Goal: Feedback & Contribution: Contribute content

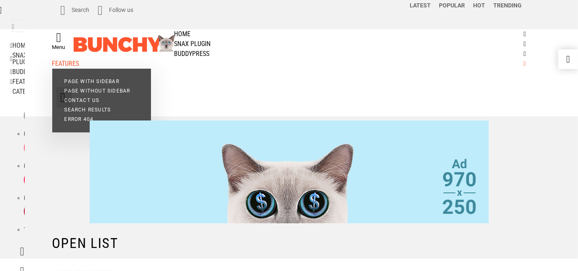
click at [423, 61] on link "Features" at bounding box center [289, 64] width 474 height 10
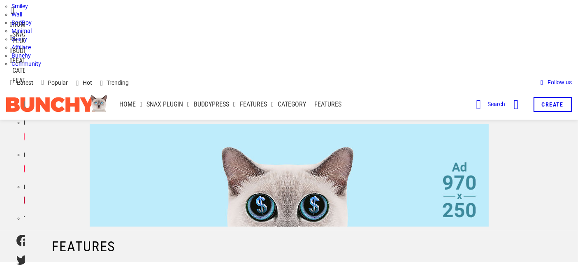
scroll to position [49, 0]
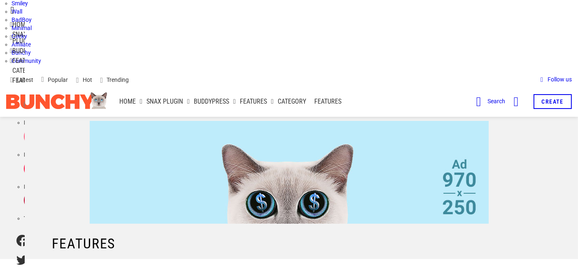
click at [416, 50] on li "Bunchy" at bounding box center [295, 53] width 566 height 8
click at [385, 32] on li "Geeky" at bounding box center [295, 36] width 566 height 8
click at [570, 98] on link "Create" at bounding box center [552, 101] width 38 height 15
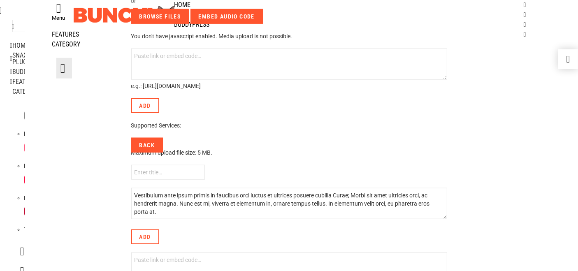
scroll to position [789, 0]
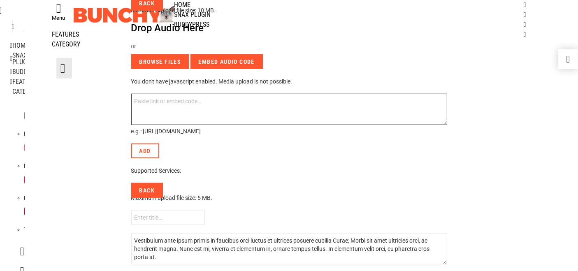
click at [172, 112] on textarea at bounding box center [289, 109] width 316 height 31
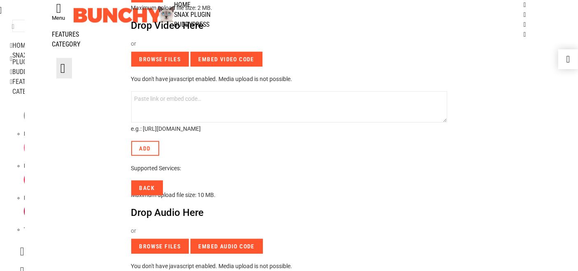
scroll to position [604, 0]
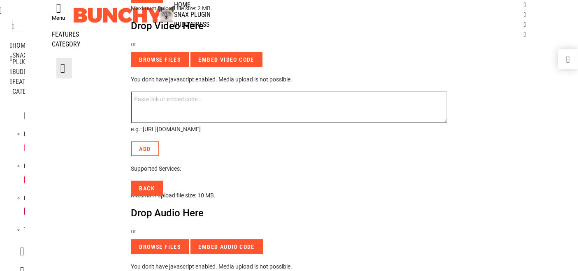
click at [172, 112] on textarea at bounding box center [289, 107] width 316 height 31
paste textarea "https://findairlinesoffices.com/"
type textarea "https://findairlinesoffices.com/"
click at [172, 112] on textarea "https://findairlinesoffices.com/" at bounding box center [289, 107] width 316 height 31
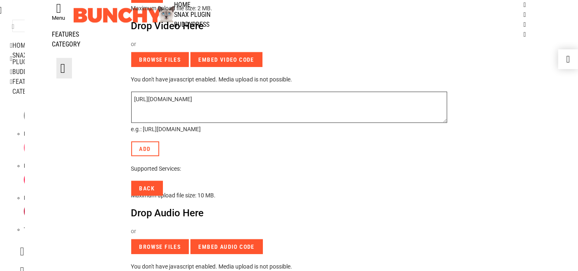
click at [171, 112] on textarea "https://findairlinesoffices.com/" at bounding box center [289, 107] width 316 height 31
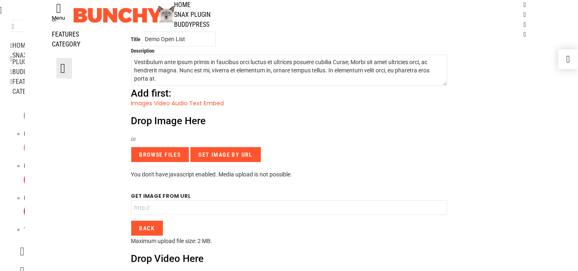
scroll to position [362, 0]
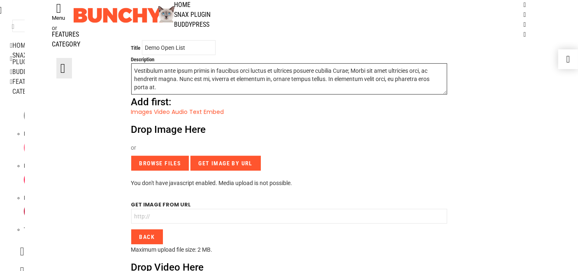
click at [167, 78] on textarea "Vestibulum ante ipsum primis in faucibus orci luctus et ultrices posuere cubili…" at bounding box center [289, 78] width 316 height 31
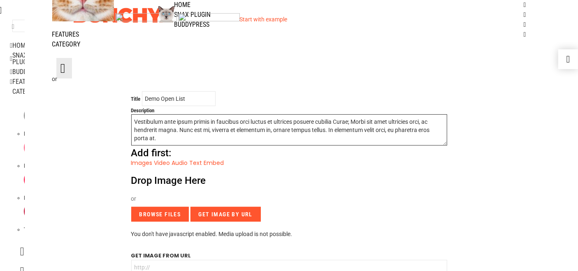
scroll to position [309, 0]
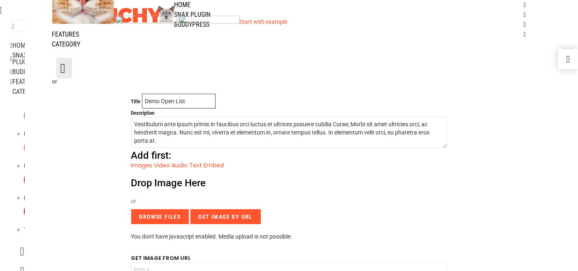
click at [162, 101] on input "Demo Open List" at bounding box center [179, 101] width 74 height 15
paste input "Urgent: Find Your Airline Office Now"
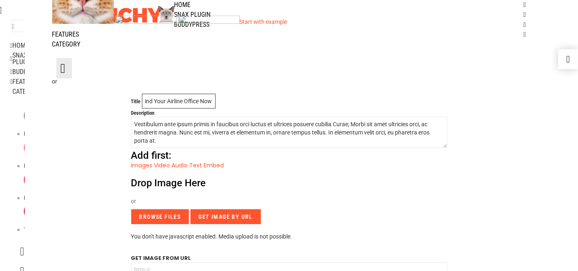
type input "Urgent: Find Your Airline Office Now"
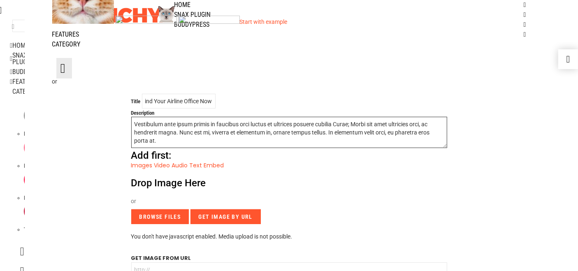
click at [168, 129] on textarea "Vestibulum ante ipsum primis in faucibus orci luctus et ultrices posuere cubili…" at bounding box center [289, 132] width 316 height 31
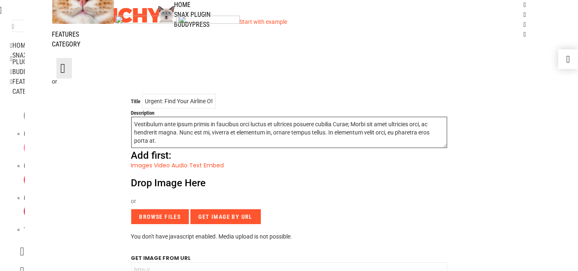
paste textarea "FindAirlinesOffices is the one-stop solution for finding airline offices global…"
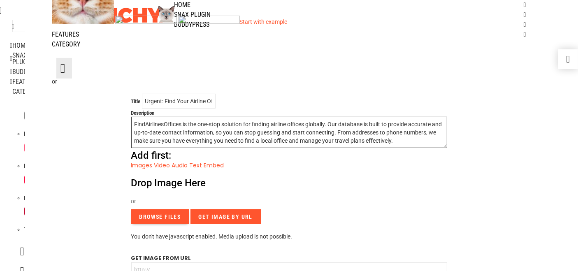
type textarea "FindAirlinesOffices is the one-stop solution for finding airline offices global…"
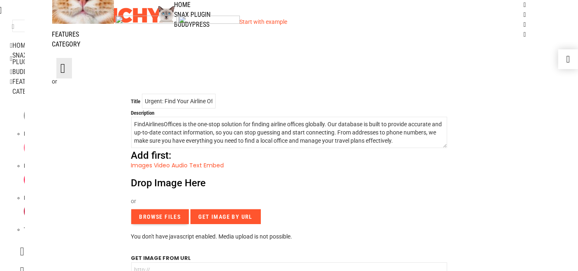
click at [155, 213] on input "Browse Files" at bounding box center [160, 216] width 58 height 15
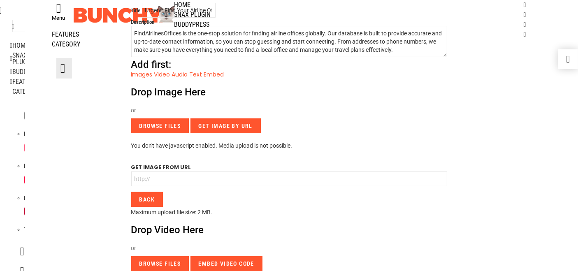
scroll to position [398, 0]
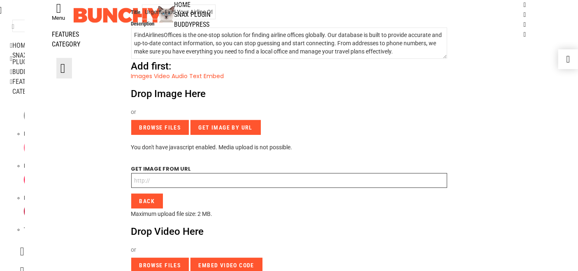
click at [176, 180] on input "text" at bounding box center [289, 180] width 316 height 15
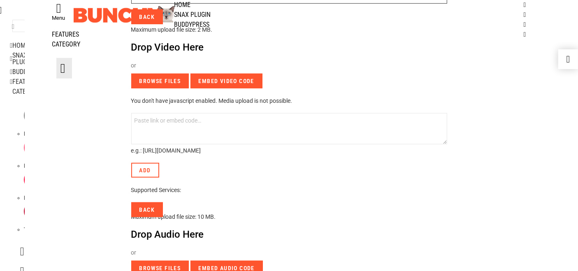
scroll to position [593, 0]
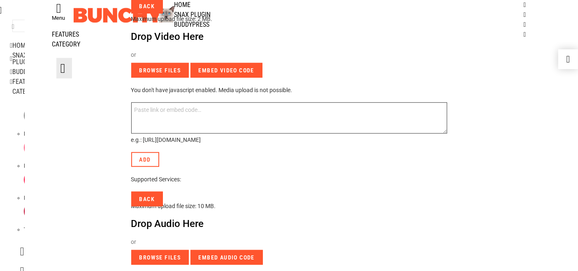
click at [173, 130] on textarea at bounding box center [289, 117] width 316 height 31
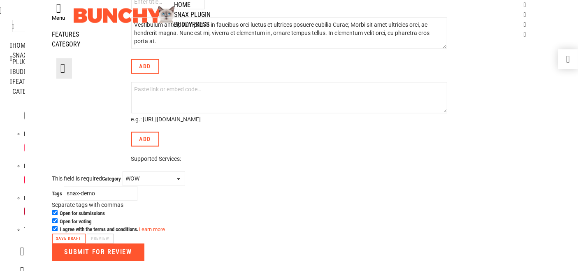
scroll to position [0, 0]
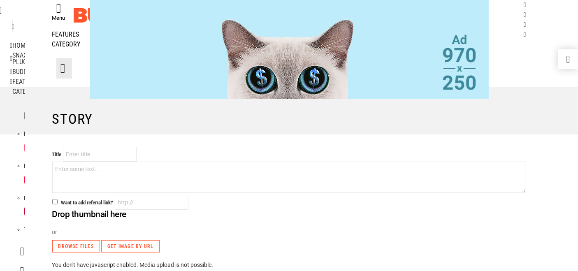
scroll to position [124, 0]
click at [113, 154] on input "Title" at bounding box center [100, 154] width 74 height 15
paste input "Urgent: Find Your Airline Office Now"
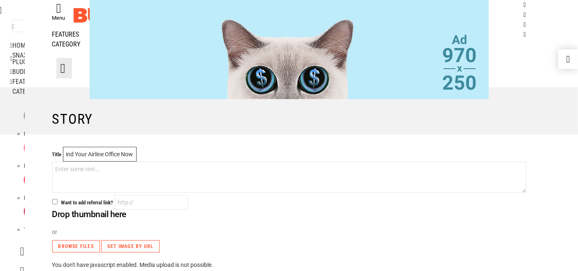
type input "Urgent: Find Your Airline Office Now"
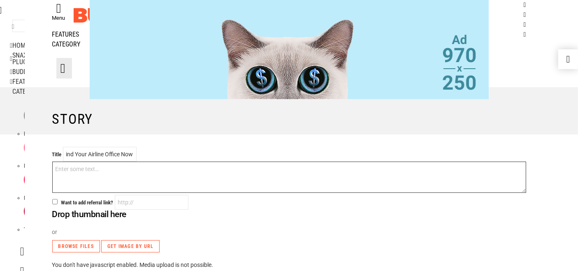
click at [75, 178] on textarea at bounding box center [289, 177] width 474 height 31
paste textarea "FindAirlinesOffices is the one-stop solution for finding airline offices global…"
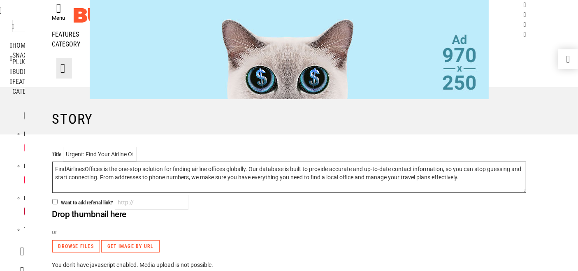
type textarea "FindAirlinesOffices is the one-stop solution for finding airline offices global…"
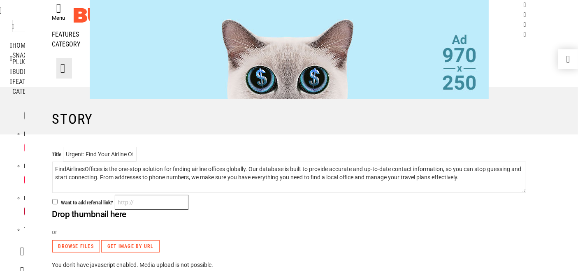
click at [162, 202] on input "text" at bounding box center [152, 202] width 74 height 15
click at [54, 202] on input "Want to add referral link?" at bounding box center [54, 201] width 5 height 5
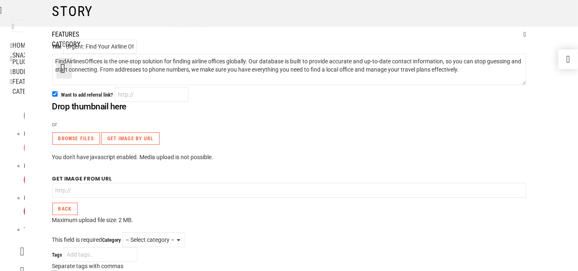
scroll to position [234, 0]
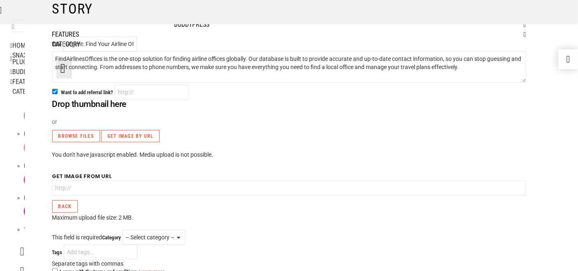
click at [51, 92] on div "Share your story Title Urgent: Find Your Airline Office Now FindAirlinesOffices…" at bounding box center [289, 206] width 486 height 338
click at [53, 90] on input "Want to add referral link?" at bounding box center [54, 91] width 5 height 5
checkbox input "false"
click at [71, 105] on p "Drop thumbnail here" at bounding box center [289, 104] width 474 height 10
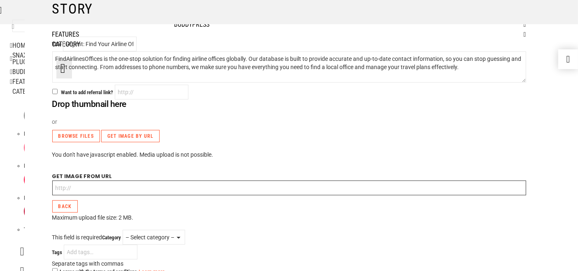
click at [90, 187] on input "text" at bounding box center [289, 187] width 474 height 15
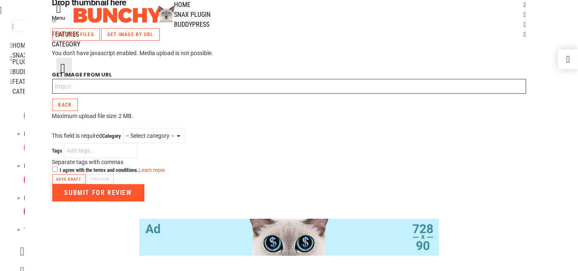
scroll to position [337, 0]
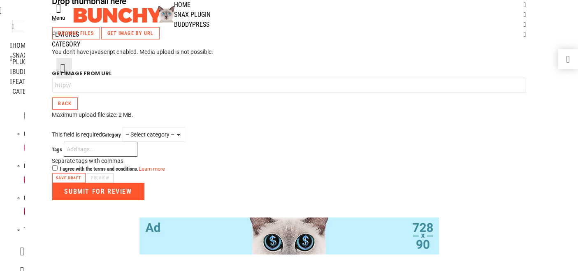
click at [102, 150] on input "Tags" at bounding box center [101, 149] width 74 height 15
type input "Travel,"
click at [52, 167] on input "I agree with the terms and conditions." at bounding box center [54, 167] width 5 height 5
checkbox input "true"
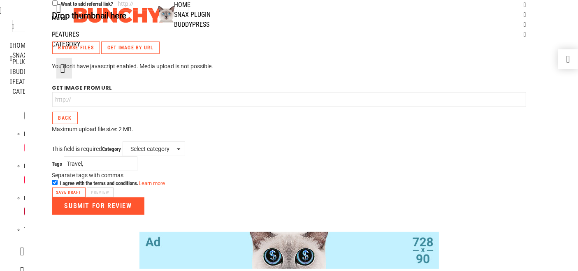
scroll to position [312, 0]
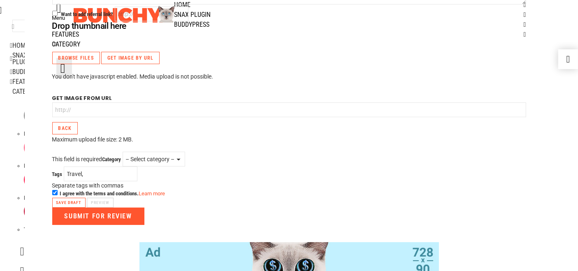
click at [79, 125] on div "Get image from URL Back" at bounding box center [289, 114] width 474 height 51
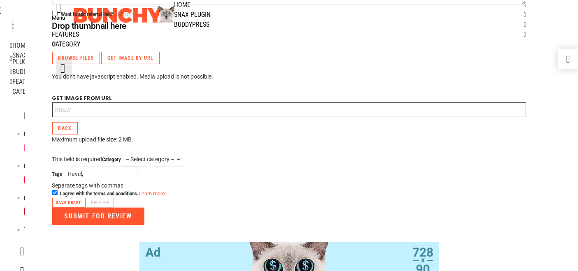
click at [81, 113] on input "text" at bounding box center [289, 109] width 474 height 15
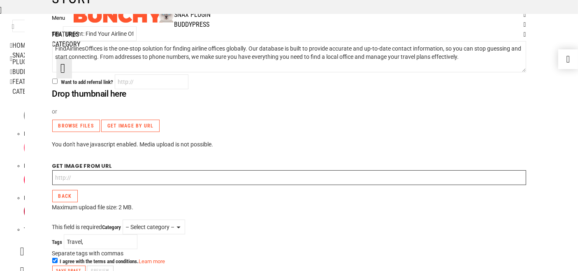
scroll to position [241, 0]
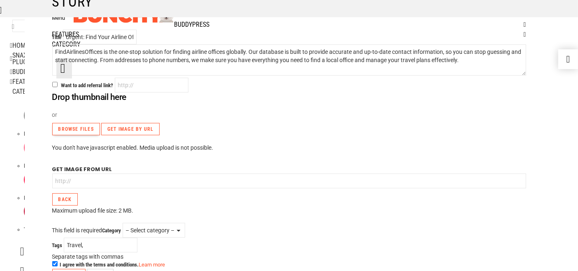
click at [75, 125] on input "Browse Files" at bounding box center [76, 129] width 48 height 12
click at [90, 129] on input "Browse Files" at bounding box center [76, 129] width 48 height 12
click at [118, 136] on div "Drop thumbnail here or Browse Files Get Image By URL You don't have javascript …" at bounding box center [289, 153] width 474 height 122
click at [87, 133] on input "Browse Files" at bounding box center [76, 129] width 48 height 12
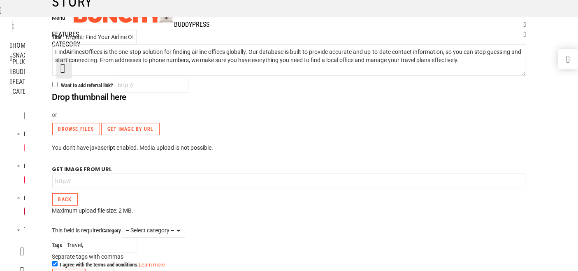
click at [98, 103] on div "Drop thumbnail here or Browse Files Get Image By URL" at bounding box center [289, 113] width 474 height 43
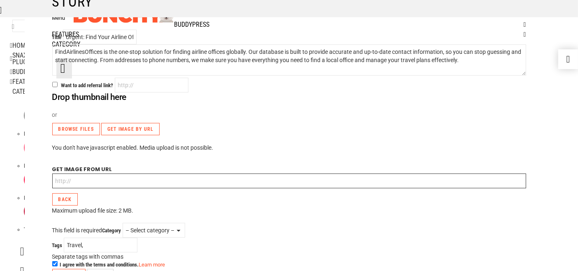
click at [77, 183] on input "text" at bounding box center [289, 180] width 474 height 15
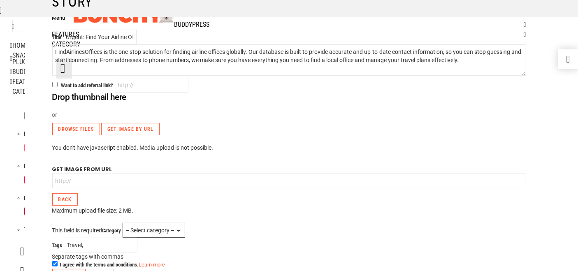
click at [165, 236] on select "– Select category – Animals Funny NSFW WOW WTF" at bounding box center [154, 230] width 62 height 15
select select "9"
click at [124, 223] on select "– Select category – Animals Funny NSFW WOW WTF" at bounding box center [154, 230] width 62 height 15
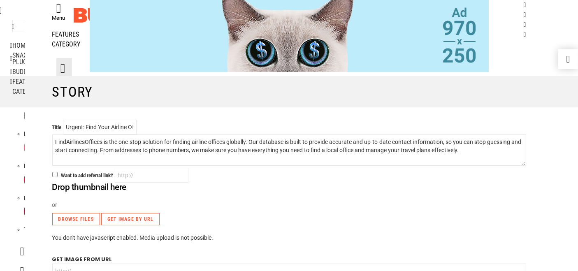
scroll to position [156, 0]
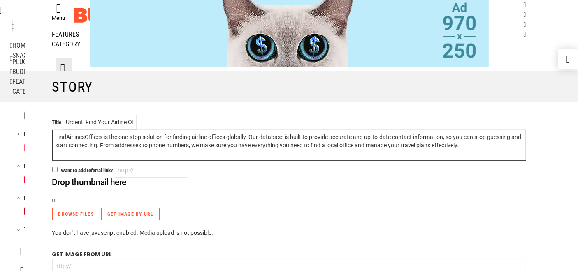
click at [192, 144] on textarea "FindAirlinesOffices is the one-stop solution for finding airline offices global…" at bounding box center [289, 144] width 474 height 31
click at [86, 136] on textarea "FindAirlinesOffices is the one-stop solution for finding airline offices global…" at bounding box center [289, 144] width 474 height 31
drag, startPoint x: 86, startPoint y: 136, endPoint x: 82, endPoint y: 136, distance: 4.5
click at [82, 136] on textarea "FindAirlinesOffices is the one-stop solution for finding airline offices global…" at bounding box center [289, 144] width 474 height 31
paste textarea "<a href="https://findairlinesoffices.com">FindAirlinesOffices</a>"
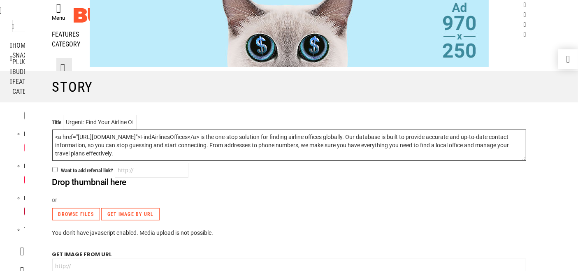
scroll to position [394, 0]
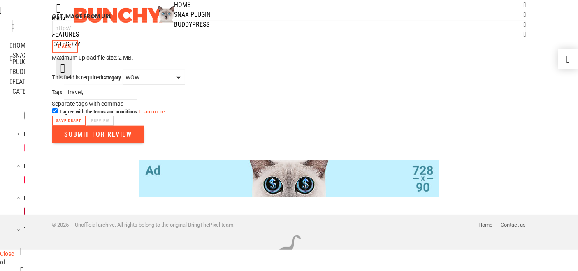
type textarea "<a href="https://findairlinesoffices.com">FindAirlinesOffices</a> is the one-st…"
click at [111, 136] on input "Submit for Review" at bounding box center [98, 134] width 92 height 17
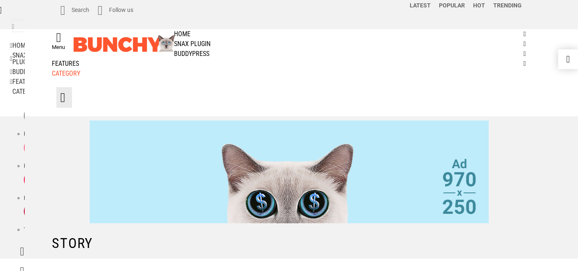
click at [65, 76] on link "Category" at bounding box center [289, 74] width 474 height 10
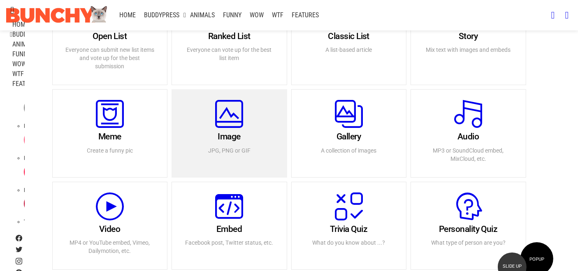
scroll to position [103, 0]
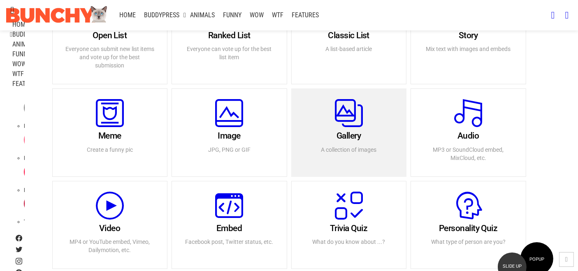
click at [331, 137] on h3 "Gallery" at bounding box center [349, 136] width 90 height 10
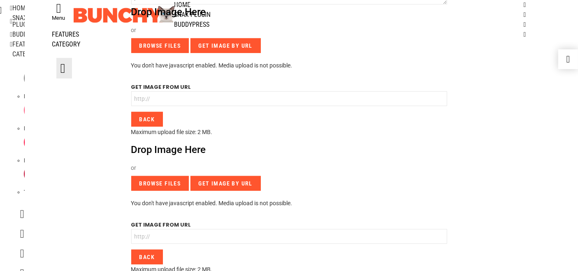
scroll to position [97, 0]
click at [9, 112] on div "Search for: Search Home Classic + sidebar, 1 featured Grid + sidebar, 1 feature…" at bounding box center [12, 135] width 25 height 271
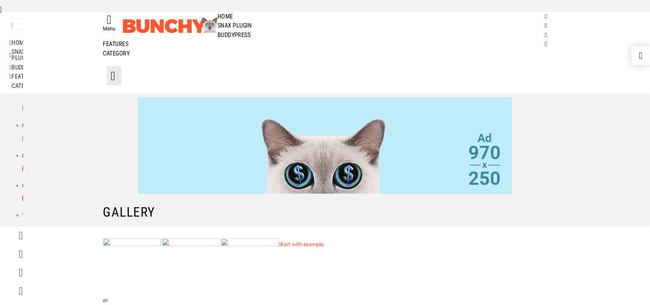
scroll to position [0, 0]
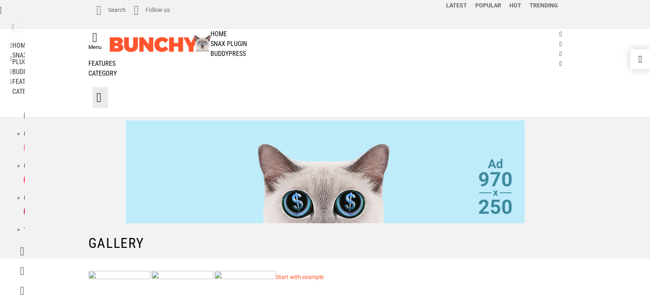
click at [365, 252] on div "Gallery" at bounding box center [325, 247] width 486 height 23
